Goal: Information Seeking & Learning: Understand process/instructions

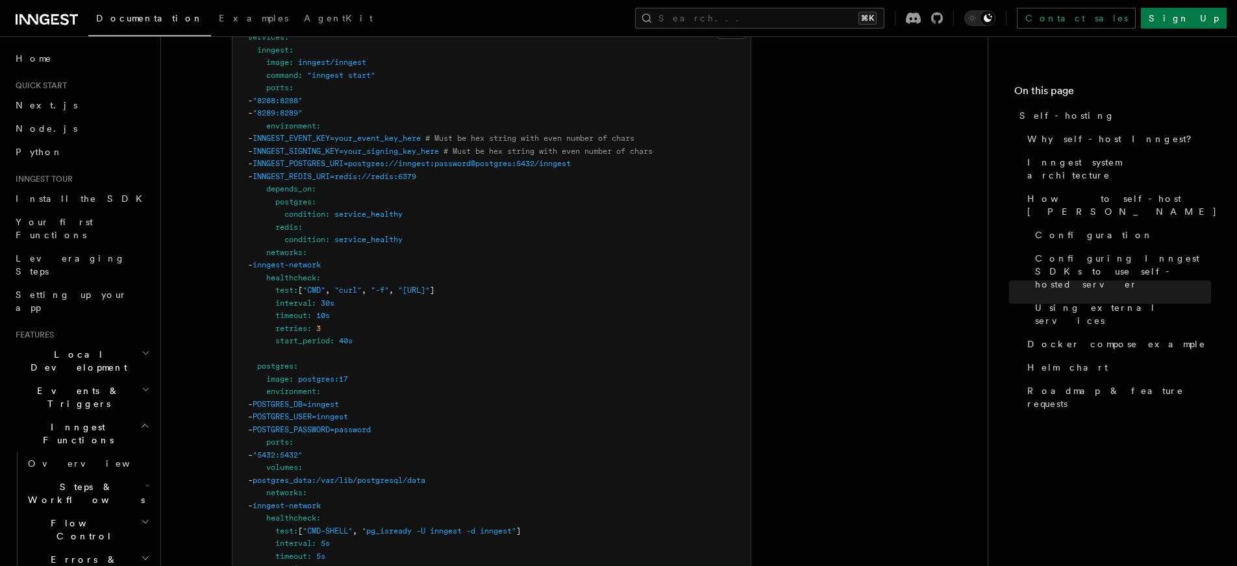
scroll to position [3466, 0]
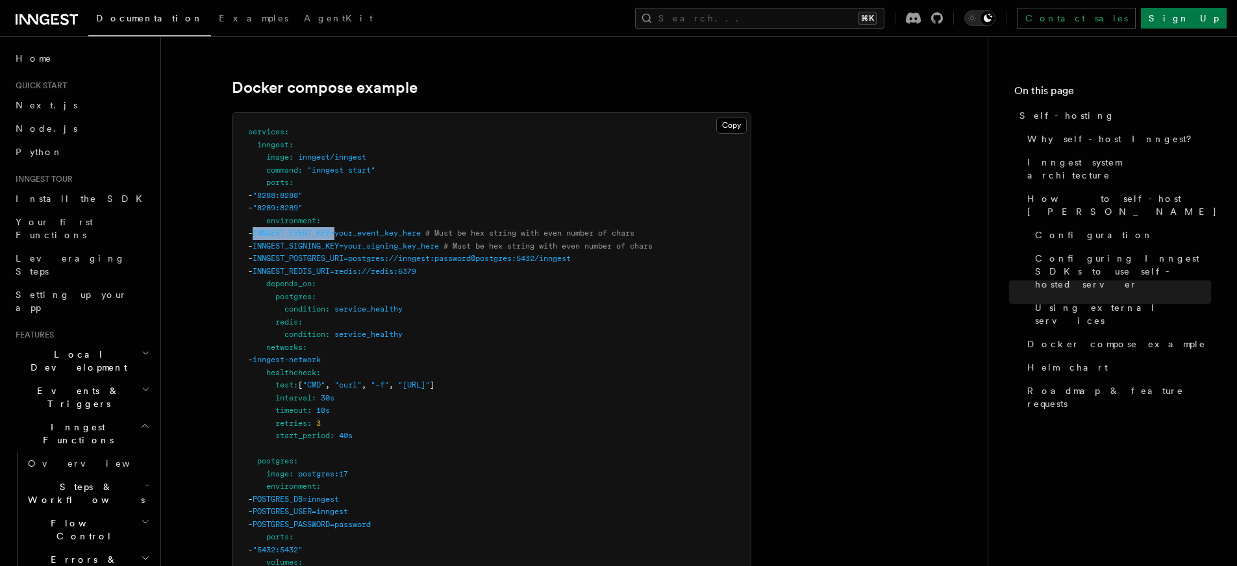
drag, startPoint x: 286, startPoint y: 214, endPoint x: 370, endPoint y: 216, distance: 83.8
click at [370, 229] on span "INNGEST_EVENT_KEY=your_event_key_here" at bounding box center [337, 233] width 168 height 9
copy span "INNGEST_EVENT_KEY="
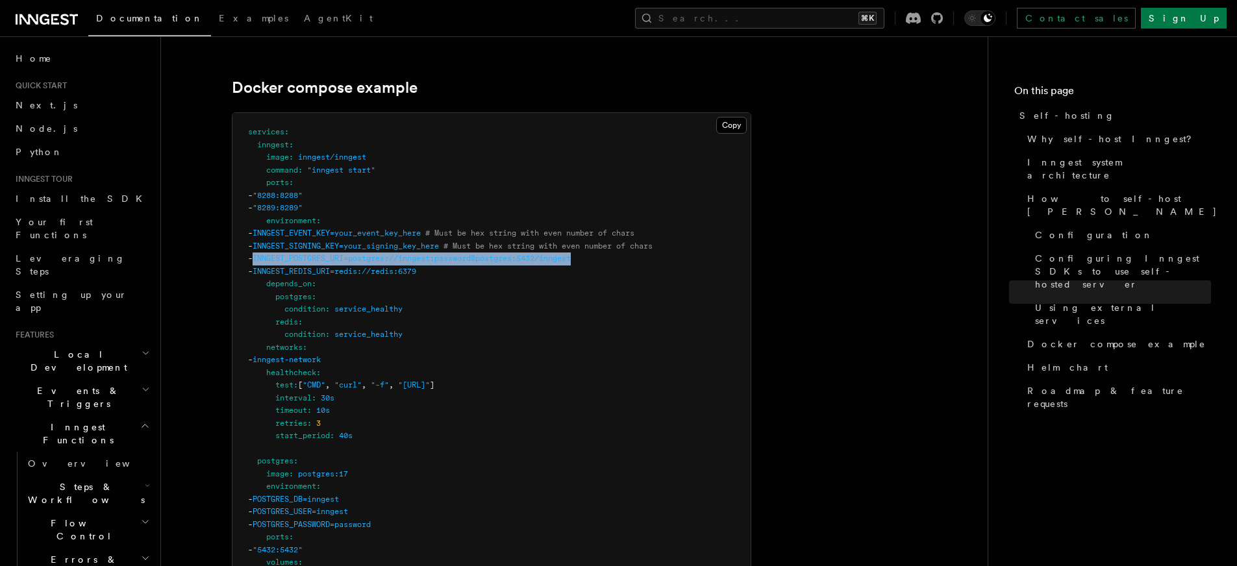
drag, startPoint x: 286, startPoint y: 240, endPoint x: 648, endPoint y: 243, distance: 361.8
click at [648, 243] on pre "services : inngest : image : inngest/inngest command : "inngest start" ports : …" at bounding box center [492, 544] width 518 height 862
copy span "INNGEST_POSTGRES_URI=postgres://inngest:password@postgres:5432/inngest"
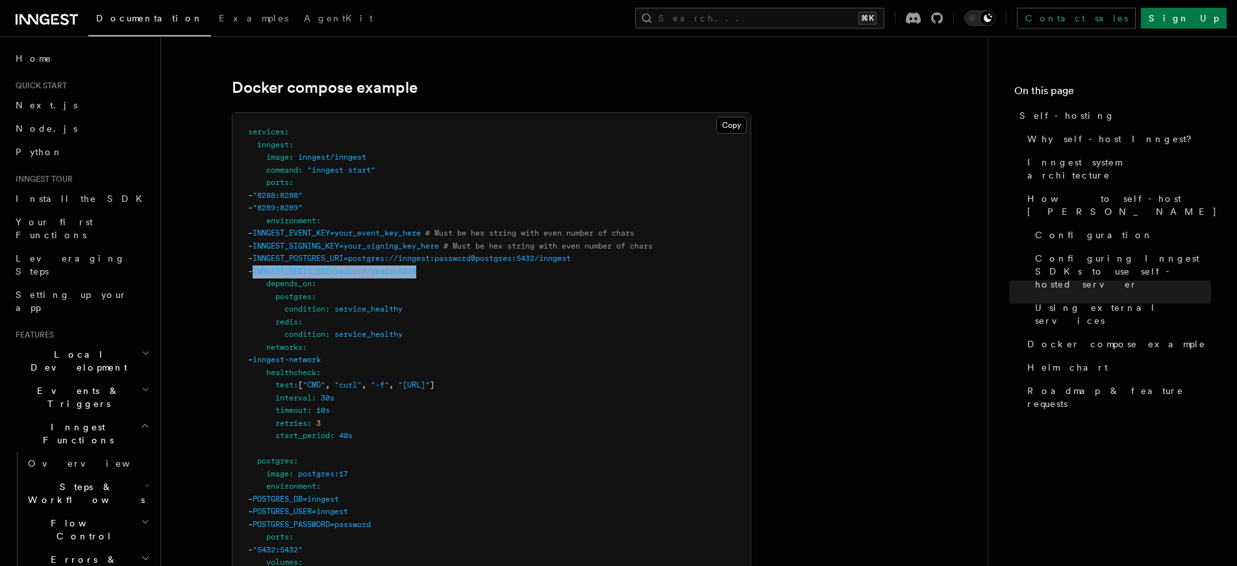
drag, startPoint x: 286, startPoint y: 249, endPoint x: 486, endPoint y: 255, distance: 199.5
click at [486, 255] on pre "services : inngest : image : inngest/inngest command : "inngest start" ports : …" at bounding box center [492, 544] width 518 height 862
copy span "INNGEST_REDIS_URI=redis://redis:6379"
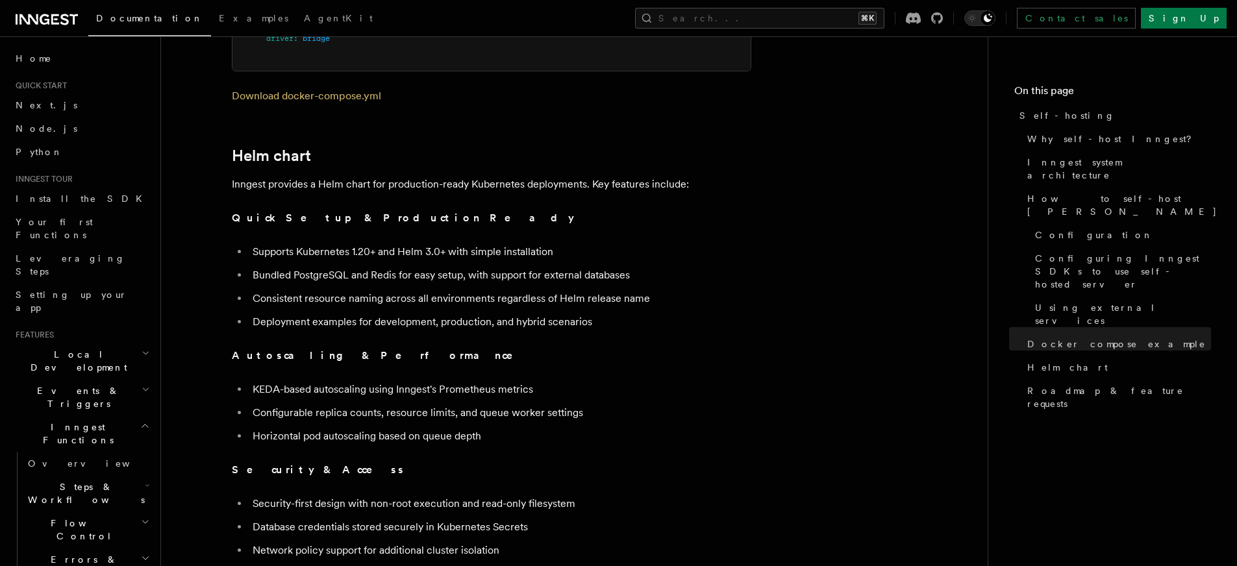
scroll to position [3918, 0]
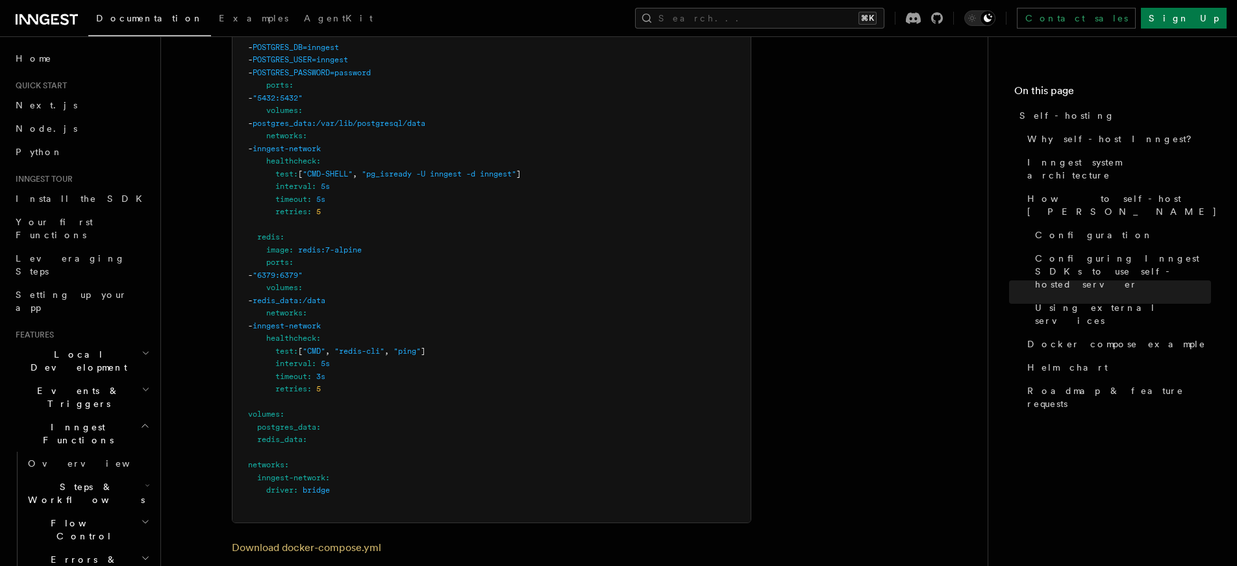
click at [358, 312] on pre "services : inngest : image : inngest/inngest command : "inngest start" ports : …" at bounding box center [492, 92] width 518 height 862
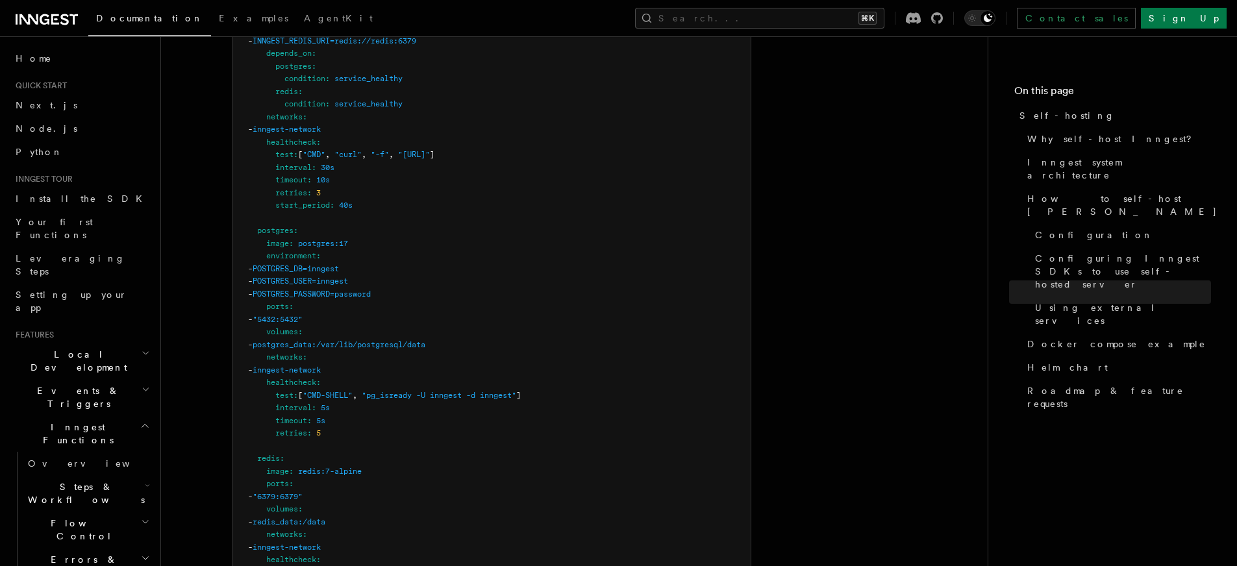
scroll to position [3907, 0]
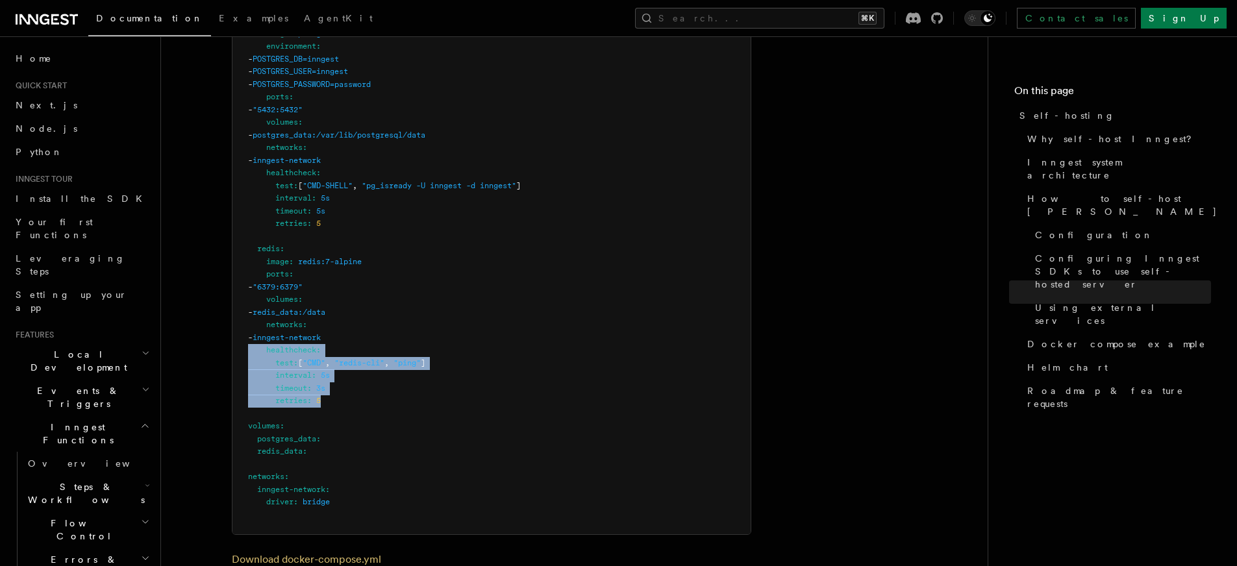
drag, startPoint x: 245, startPoint y: 332, endPoint x: 431, endPoint y: 384, distance: 193.5
click at [431, 384] on pre "services : inngest : image : inngest/inngest command : "inngest start" ports : …" at bounding box center [492, 104] width 518 height 862
copy code "healthcheck : test : [ "CMD" , "redis-cli" , "ping" ] interval : 5s timeout : 3…"
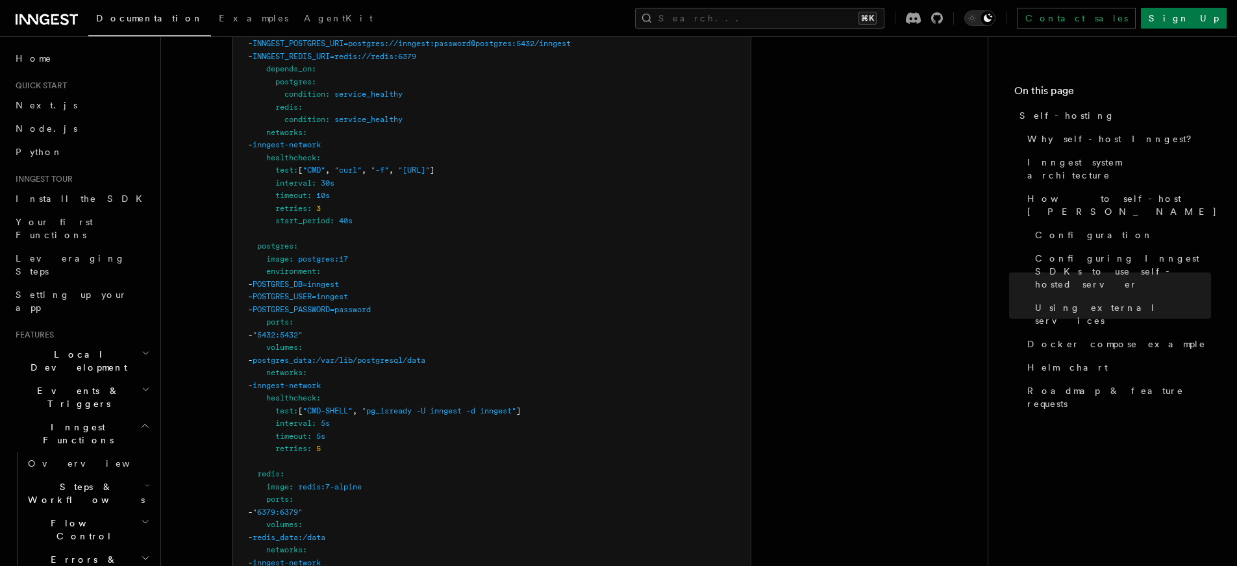
scroll to position [3292, 0]
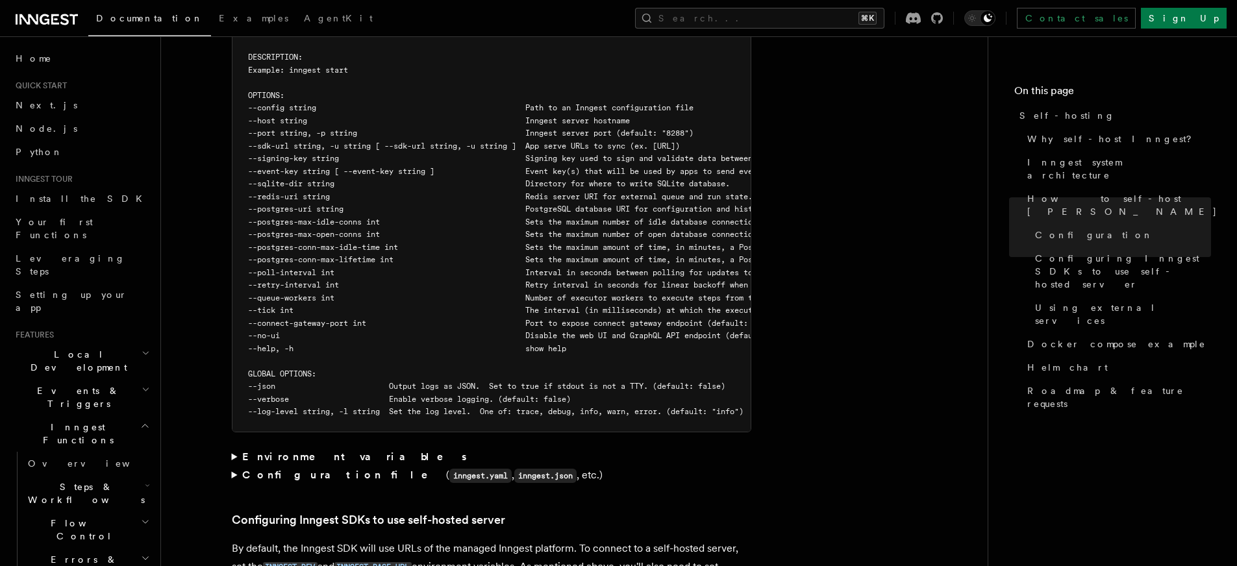
scroll to position [2338, 0]
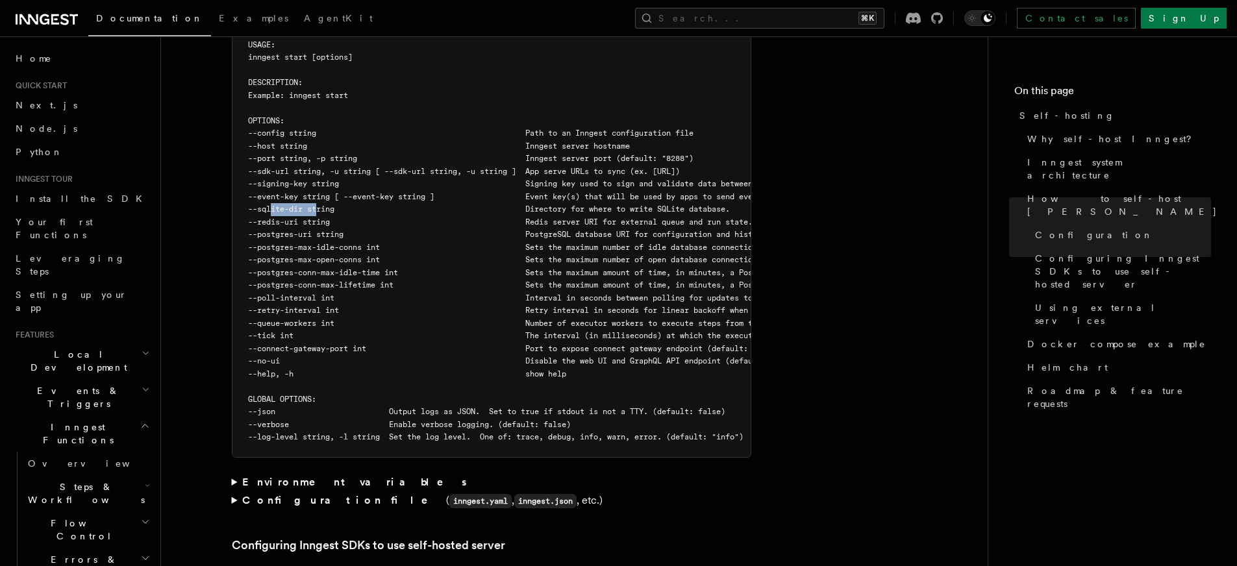
drag, startPoint x: 272, startPoint y: 177, endPoint x: 318, endPoint y: 177, distance: 46.1
click at [318, 205] on span "--sqlite-dir string Directory for where to write SQLite database." at bounding box center [489, 209] width 482 height 9
